Goal: Task Accomplishment & Management: Manage account settings

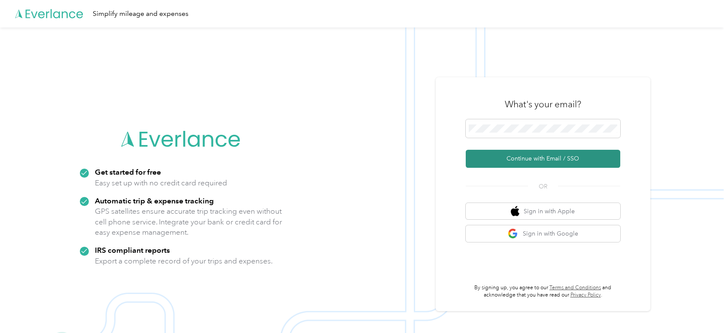
click at [488, 159] on button "Continue with Email / SSO" at bounding box center [543, 159] width 154 height 18
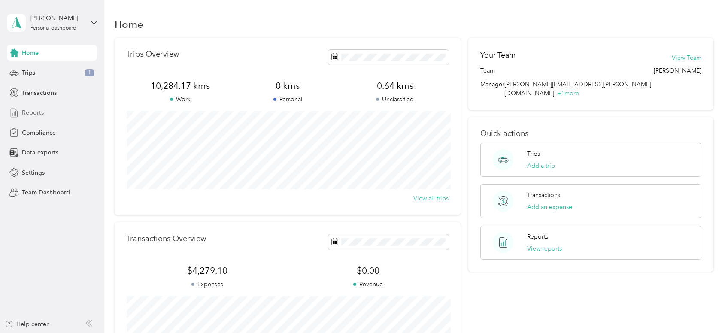
click at [30, 113] on span "Reports" at bounding box center [33, 112] width 22 height 9
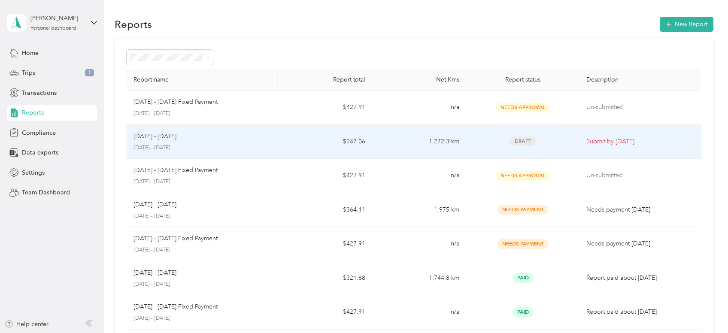
click at [322, 143] on td "$247.06" at bounding box center [325, 142] width 94 height 34
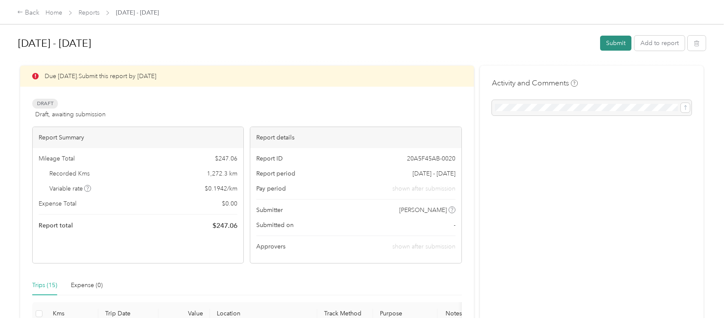
click at [622, 41] on button "Submit" at bounding box center [615, 43] width 31 height 15
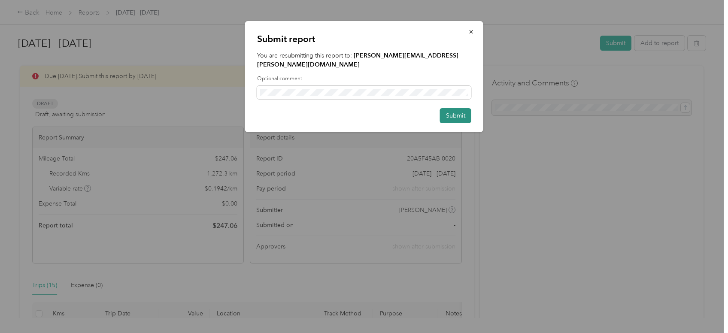
click at [460, 109] on button "Submit" at bounding box center [455, 115] width 31 height 15
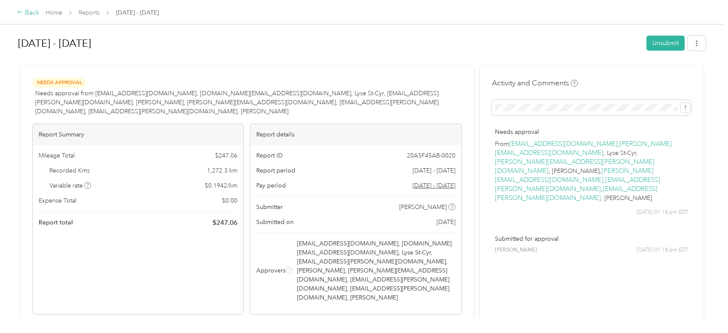
click at [28, 12] on div "Back" at bounding box center [28, 13] width 22 height 10
